Goal: Transaction & Acquisition: Download file/media

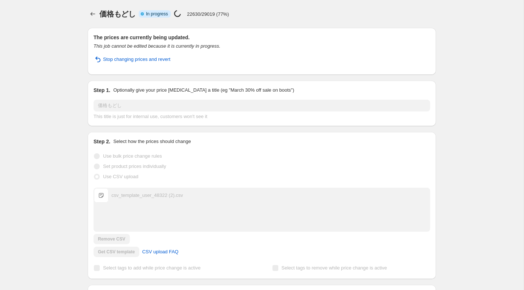
click at [71, 80] on div "価格もどし. This page is ready 価格もどし Info Partially complete In progress Price chang…" at bounding box center [261, 188] width 523 height 376
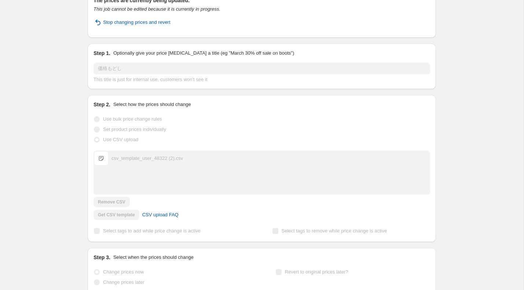
scroll to position [44, 0]
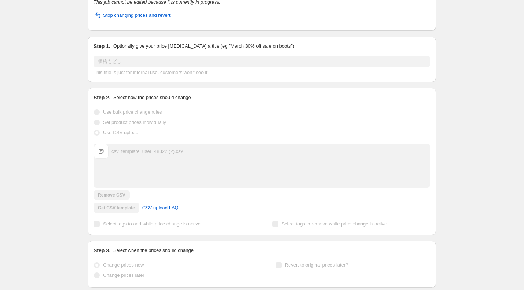
click at [48, 85] on div "価格もどし. This page is ready 価格もどし Info Partially complete In progress Price chang…" at bounding box center [261, 144] width 523 height 376
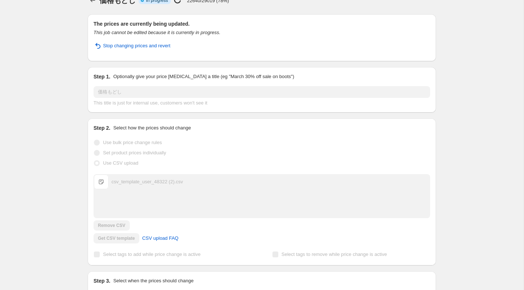
scroll to position [0, 0]
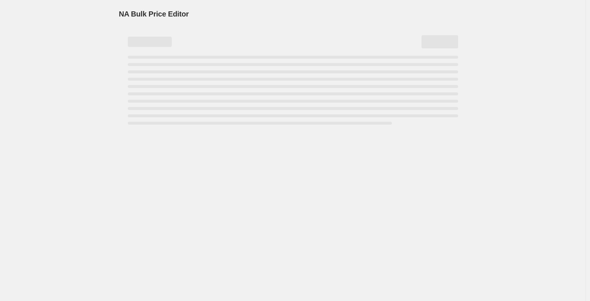
click at [76, 103] on div "NA Bulk Price Editor. This page is ready NA Bulk Price Editor" at bounding box center [293, 150] width 586 height 301
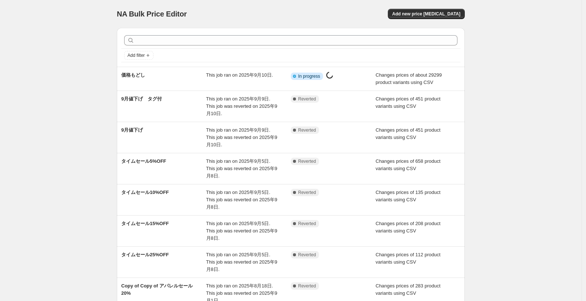
click at [72, 34] on div "NA Bulk Price Editor. This page is ready NA Bulk Price Editor Add new price cha…" at bounding box center [291, 221] width 582 height 443
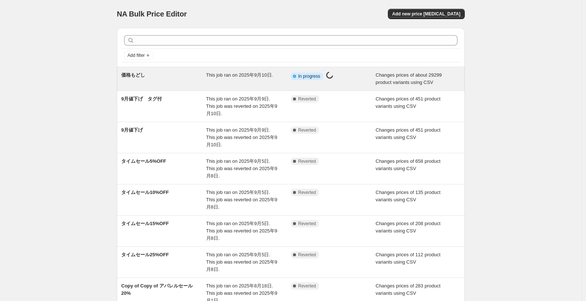
click at [323, 76] on span "Info Partially complete In progress" at bounding box center [307, 76] width 32 height 7
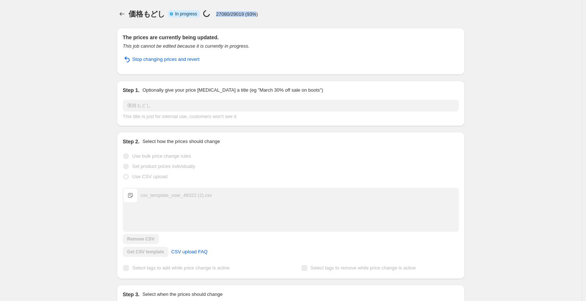
drag, startPoint x: 263, startPoint y: 13, endPoint x: 203, endPoint y: 18, distance: 59.6
click at [203, 18] on div "価格もどし Info Partially complete In progress Price change job in progress... 27080…" at bounding box center [297, 14] width 336 height 10
click at [240, 17] on div "Price change job in progress... 27080/29019 (93%)" at bounding box center [230, 14] width 55 height 8
click at [125, 14] on icon "Price change jobs" at bounding box center [121, 13] width 7 height 7
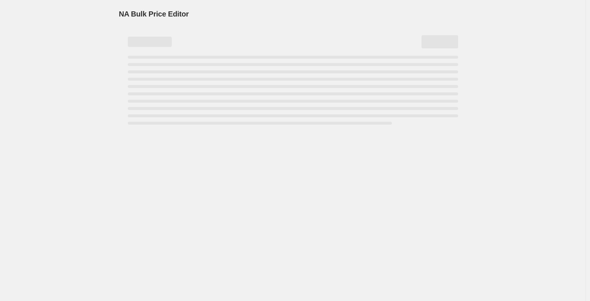
click at [75, 68] on div "NA Bulk Price Editor. This page is ready NA Bulk Price Editor" at bounding box center [293, 150] width 586 height 301
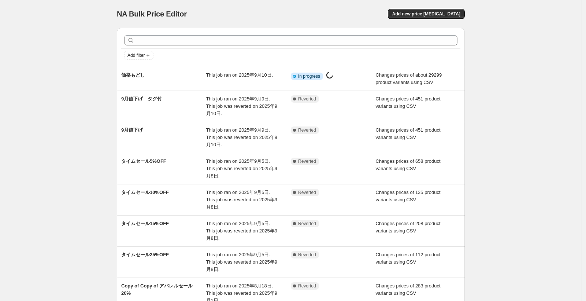
click at [48, 147] on div "NA Bulk Price Editor. This page is ready NA Bulk Price Editor Add new price cha…" at bounding box center [291, 221] width 582 height 443
drag, startPoint x: 94, startPoint y: 45, endPoint x: 79, endPoint y: 26, distance: 24.0
click at [94, 43] on div "NA Bulk Price Editor. This page is ready NA Bulk Price Editor Add new price cha…" at bounding box center [291, 221] width 582 height 443
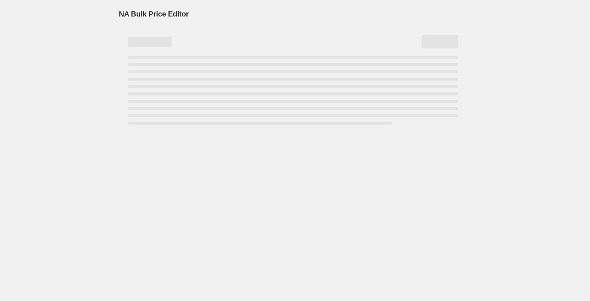
click at [54, 40] on div "NA Bulk Price Editor. This page is ready NA Bulk Price Editor" at bounding box center [293, 150] width 586 height 301
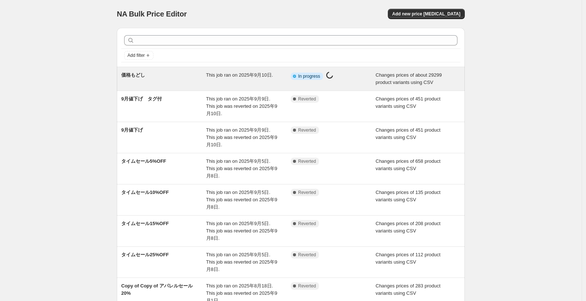
click at [243, 86] on div "価格もどし This job ran on 2025年9月10日. Info Partially complete In progress Price cha…" at bounding box center [291, 78] width 348 height 23
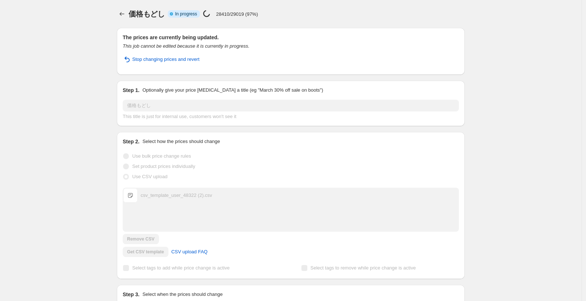
click at [84, 66] on div "価格もどし. This page is ready 価格もどし Info Partially complete In progress Price chang…" at bounding box center [291, 188] width 582 height 376
click at [77, 60] on div "価格もどし. This page is ready 価格もどし Info Partially complete In progress Price chang…" at bounding box center [291, 188] width 582 height 376
click at [233, 13] on p "28490/29019 (98%)" at bounding box center [237, 13] width 42 height 5
click at [233, 13] on p "28500/29019 (98%)" at bounding box center [237, 13] width 42 height 5
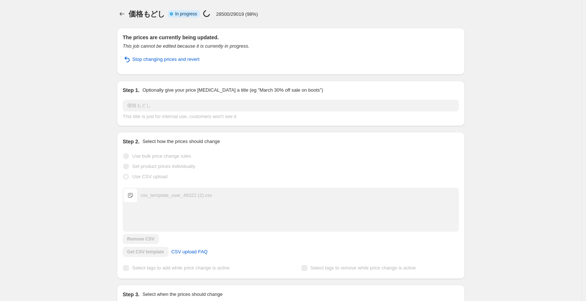
click at [75, 58] on div "価格もどし. This page is ready 価格もどし Info Partially complete In progress Price chang…" at bounding box center [291, 188] width 582 height 376
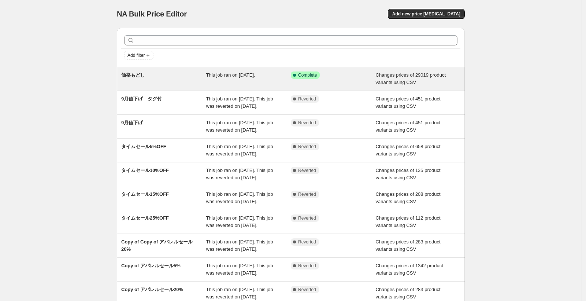
click at [205, 83] on div "価格もどし" at bounding box center [163, 78] width 85 height 15
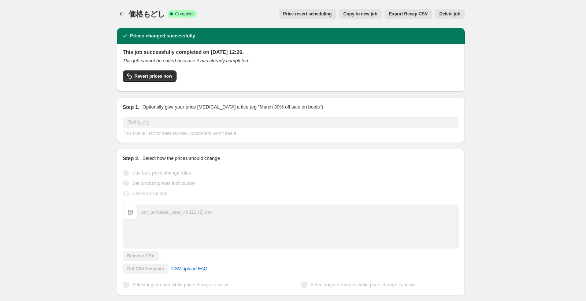
click at [413, 14] on span "Export Recap CSV" at bounding box center [408, 14] width 38 height 6
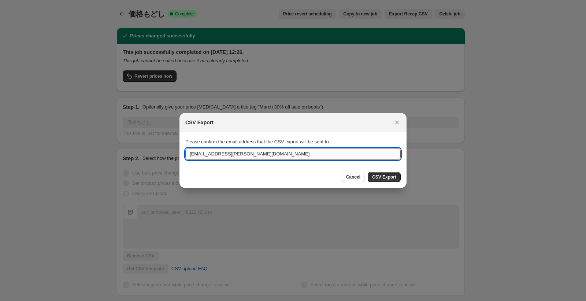
click at [232, 157] on input "syouichi.morikawa@brandoff.co.jp" at bounding box center [293, 154] width 216 height 12
drag, startPoint x: 232, startPoint y: 155, endPoint x: 178, endPoint y: 152, distance: 54.3
type input "shota.nimura.s@brandoff.co.jp"
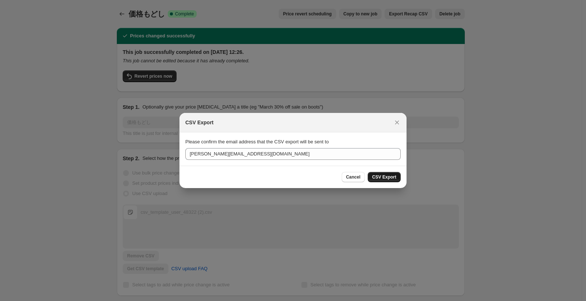
click at [387, 178] on span "CSV Export" at bounding box center [384, 177] width 24 height 6
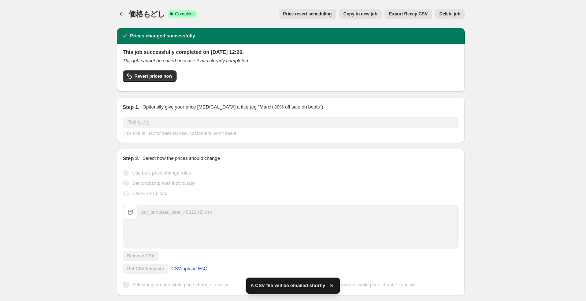
click at [85, 152] on div "価格もどし. This page is ready 価格もどし Success Complete Complete Price revert scheduli…" at bounding box center [291, 297] width 582 height 595
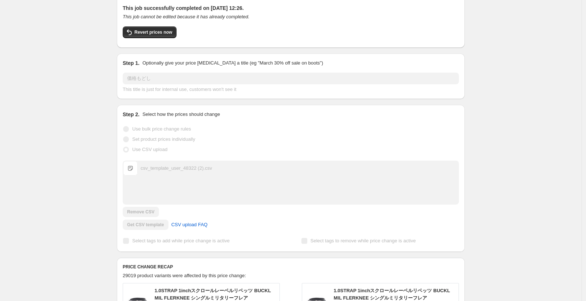
click at [99, 62] on div "価格もどし. This page is ready 価格もどし Success Complete Complete Price revert scheduli…" at bounding box center [291, 253] width 582 height 595
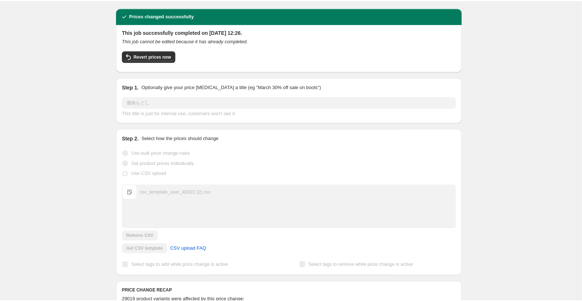
scroll to position [0, 0]
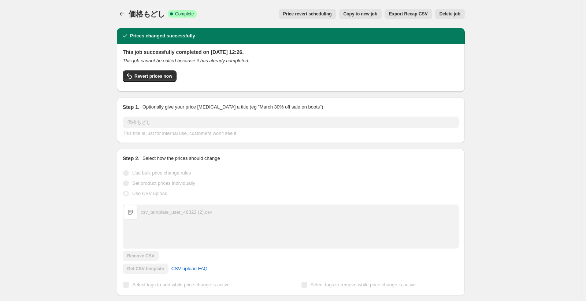
click at [9, 60] on div "価格もどし. This page is ready 価格もどし Success Complete Complete Price revert scheduli…" at bounding box center [291, 297] width 582 height 595
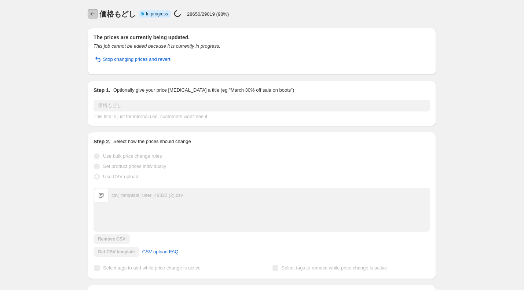
click at [92, 16] on icon "Price change jobs" at bounding box center [92, 13] width 7 height 7
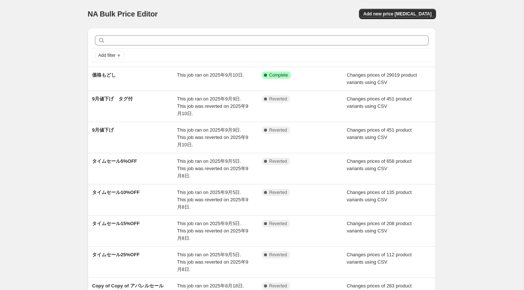
click at [48, 56] on div "NA Bulk Price Editor. This page is ready NA Bulk Price Editor Add new price [ME…" at bounding box center [261, 221] width 523 height 443
